Goal: Task Accomplishment & Management: Manage account settings

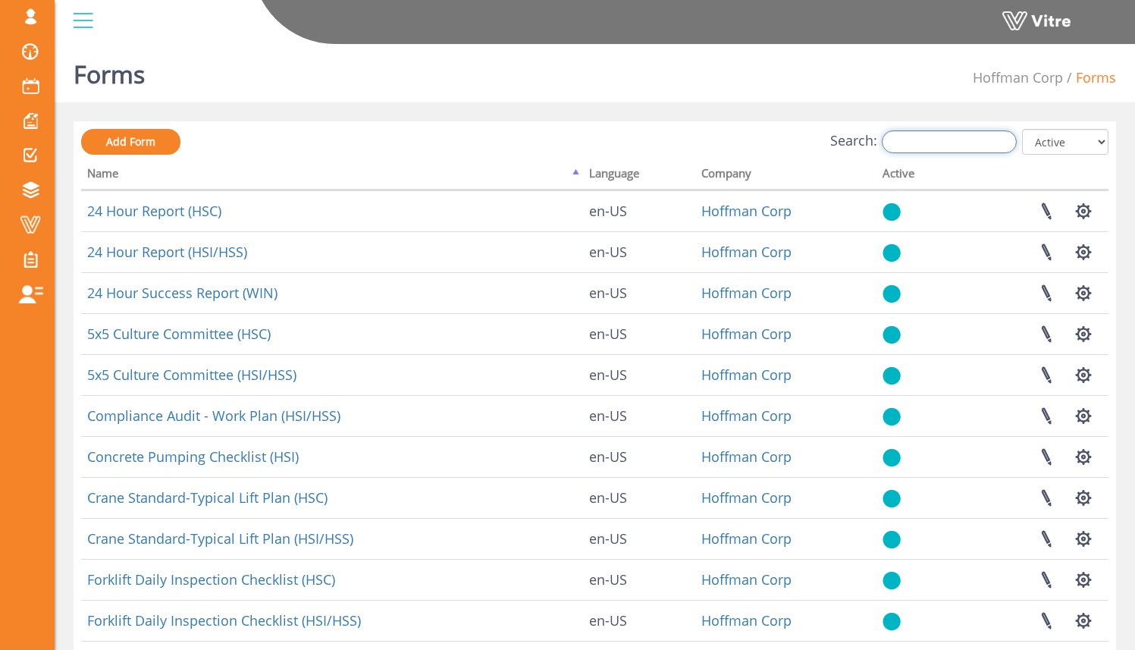
click at [939, 146] on input "Search:" at bounding box center [949, 141] width 135 height 23
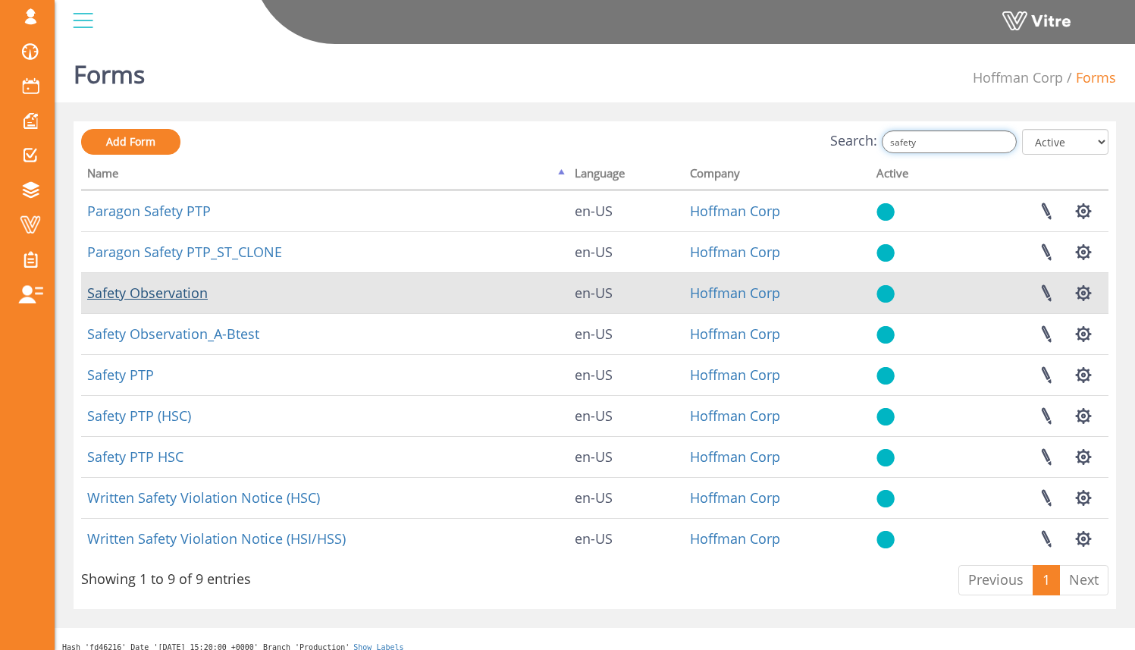
type input "safety"
click at [198, 301] on link "Safety Observation" at bounding box center [147, 293] width 121 height 18
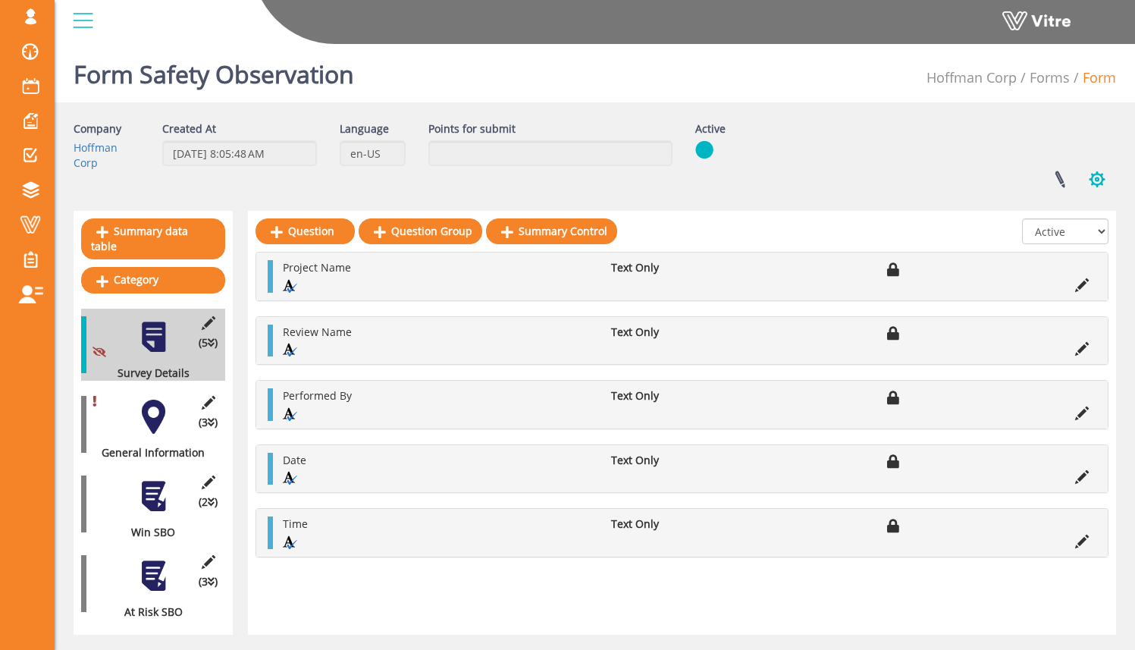
click at [1107, 180] on button "button" at bounding box center [1097, 179] width 38 height 40
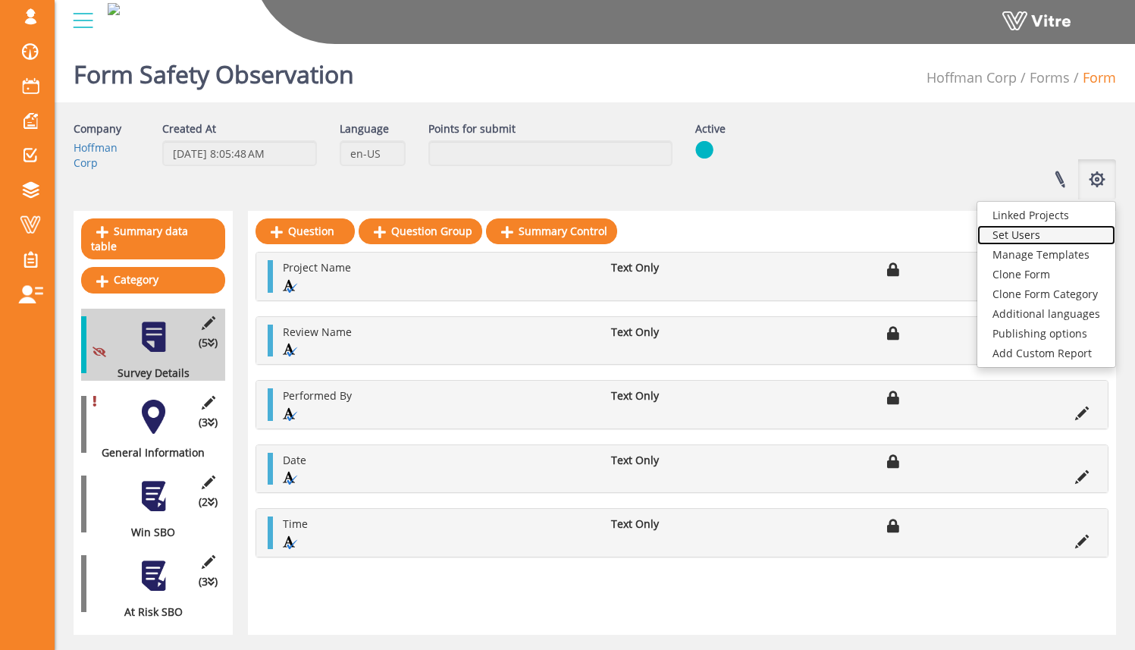
click at [1062, 236] on link "Set Users" at bounding box center [1047, 235] width 138 height 20
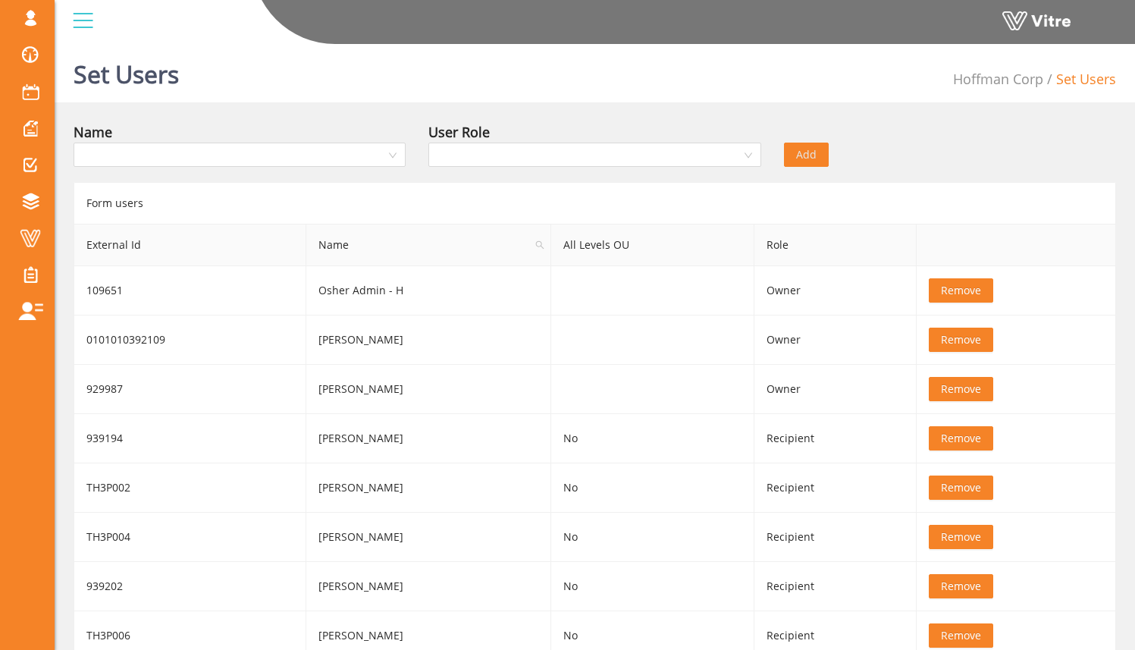
click at [329, 141] on div "Name" at bounding box center [240, 131] width 332 height 21
click at [302, 155] on input "search" at bounding box center [234, 154] width 303 height 23
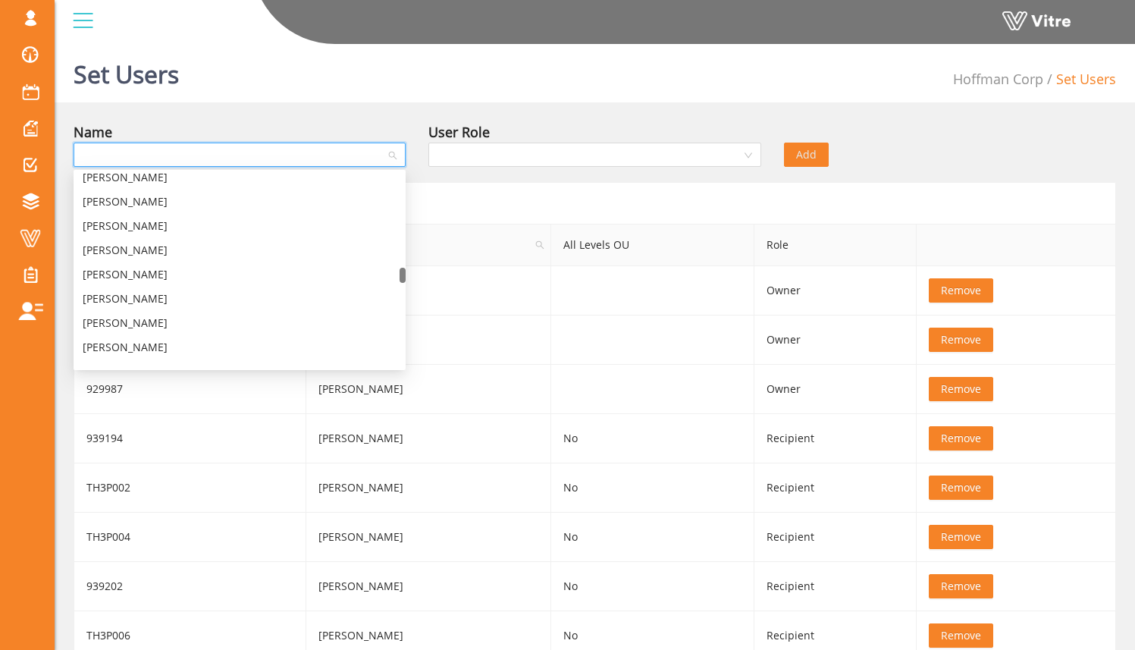
type input "e"
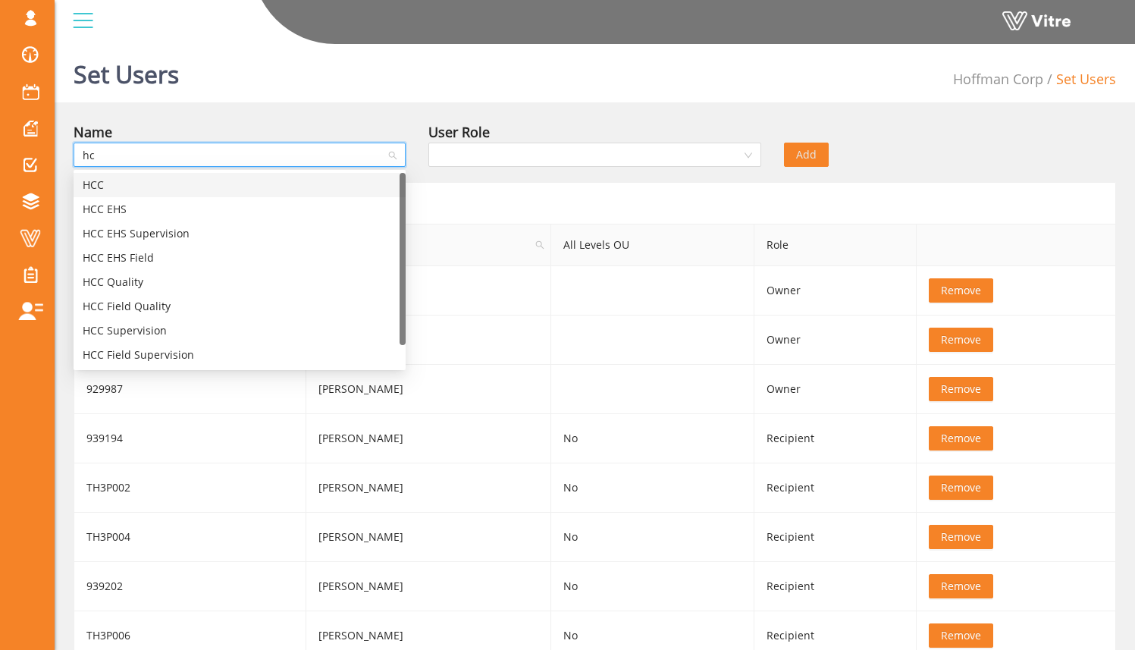
type input "hcc"
click at [296, 215] on div "HCC EHS" at bounding box center [240, 209] width 314 height 17
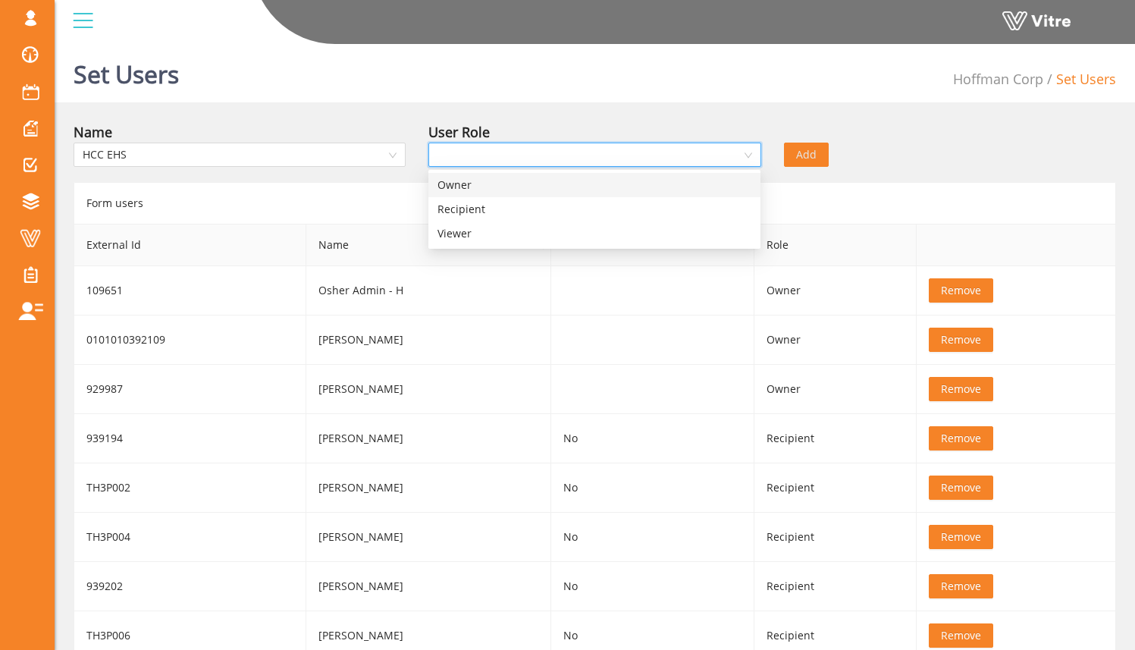
click at [502, 158] on input "search" at bounding box center [589, 154] width 303 height 23
click at [507, 215] on div "Recipient" at bounding box center [595, 209] width 314 height 17
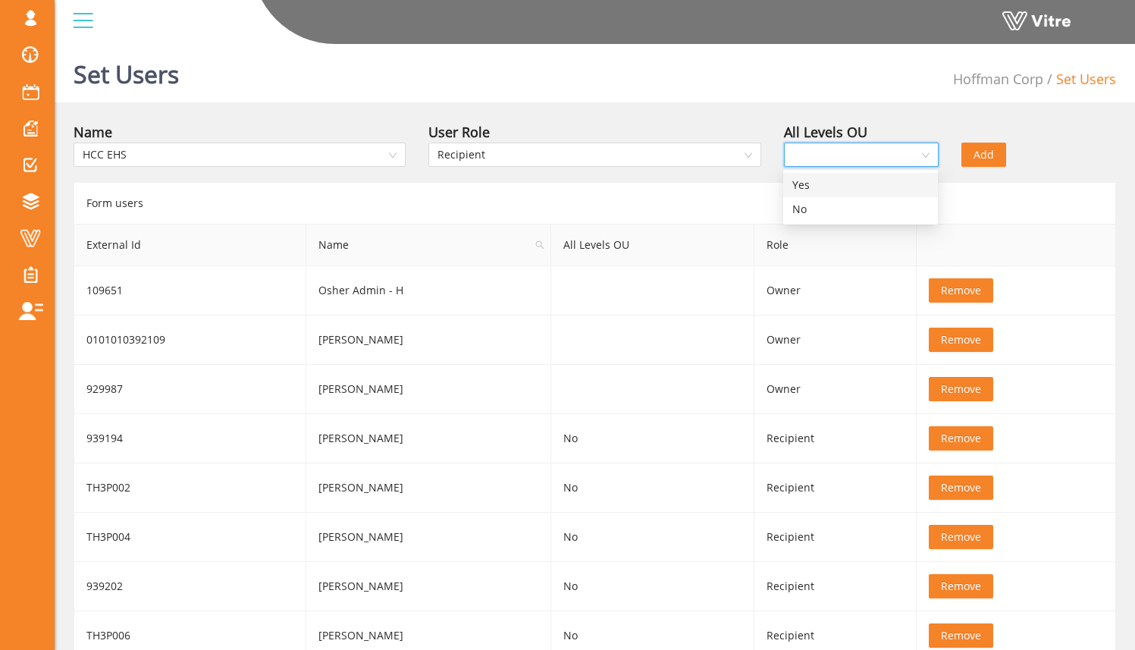
click at [879, 158] on input "search" at bounding box center [856, 154] width 126 height 23
click at [906, 87] on div "Set Users Hoffman Corp Set Users" at bounding box center [595, 70] width 1081 height 64
click at [877, 149] on input "search" at bounding box center [856, 154] width 126 height 23
click at [874, 174] on div "Yes" at bounding box center [860, 185] width 155 height 24
click at [992, 158] on span "Add" at bounding box center [984, 154] width 20 height 17
